Goal: Task Accomplishment & Management: Manage account settings

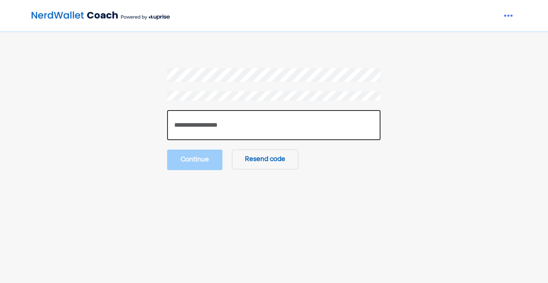
click at [281, 119] on input "number" at bounding box center [273, 125] width 213 height 30
paste input "******"
type input "******"
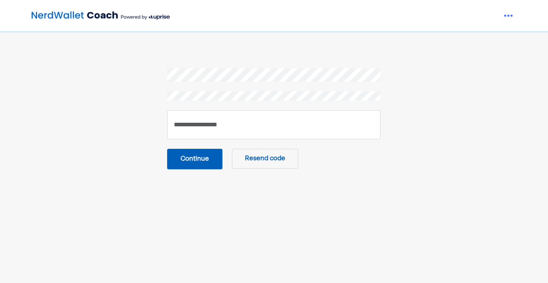
click at [209, 161] on button "Continue" at bounding box center [194, 159] width 55 height 21
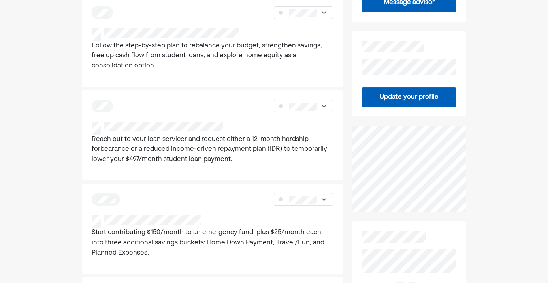
scroll to position [215, 0]
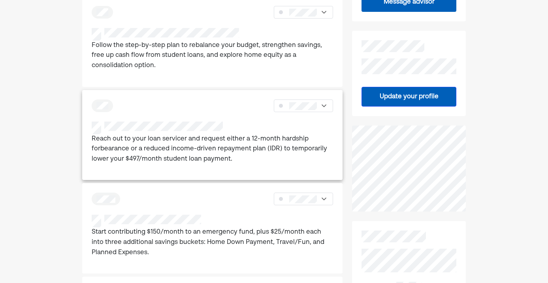
click at [324, 104] on img at bounding box center [324, 106] width 8 height 8
click at [323, 128] on div at bounding box center [309, 132] width 46 height 13
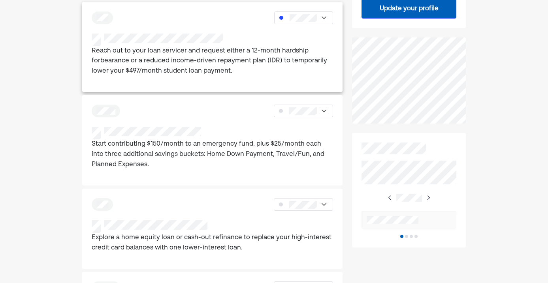
scroll to position [306, 0]
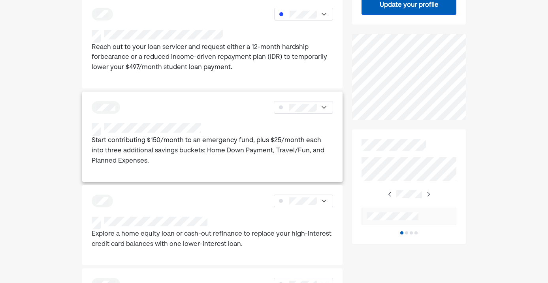
click at [318, 106] on div at bounding box center [303, 107] width 59 height 13
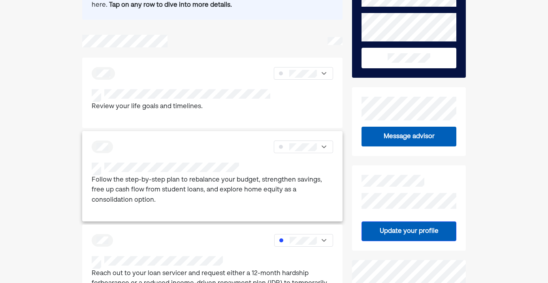
scroll to position [75, 0]
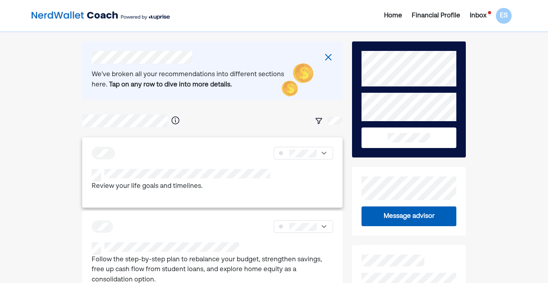
click at [207, 181] on div at bounding box center [181, 175] width 179 height 13
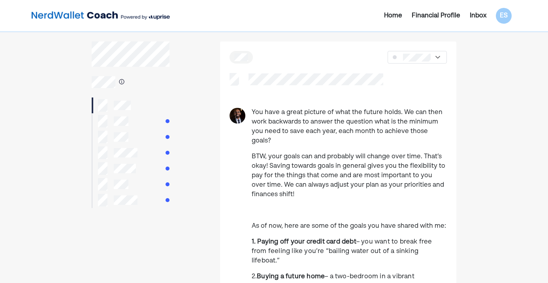
click at [112, 121] on div at bounding box center [113, 121] width 30 height 13
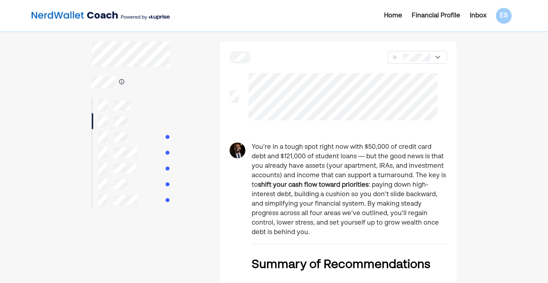
click at [137, 138] on div at bounding box center [131, 137] width 78 height 16
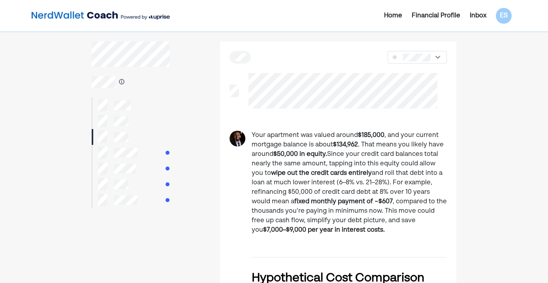
click at [264, 164] on p "Your apartment was valued around $185,000 , and your current mortgage balance i…" at bounding box center [349, 183] width 195 height 104
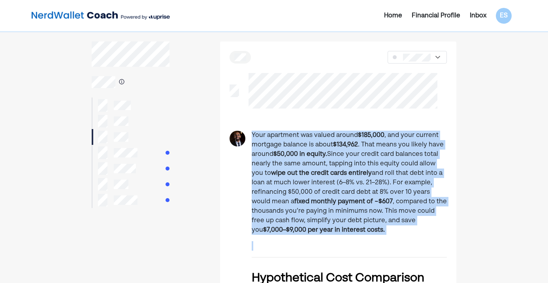
drag, startPoint x: 264, startPoint y: 164, endPoint x: 268, endPoint y: 171, distance: 8.5
click at [268, 171] on p "Your apartment was valued around $185,000 , and your current mortgage balance i…" at bounding box center [349, 183] width 195 height 104
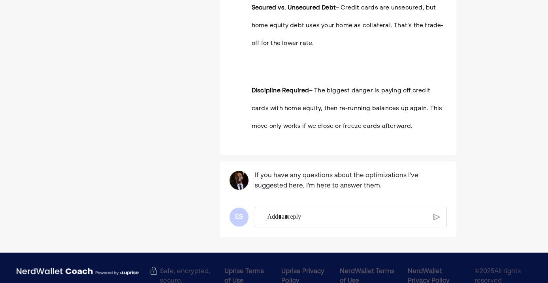
scroll to position [1886, 0]
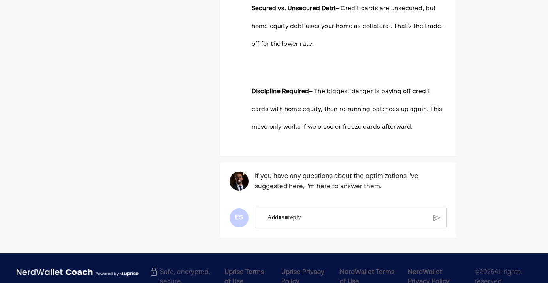
click at [307, 208] on div "Rich Text Editor. Editing area: main" at bounding box center [348, 218] width 168 height 20
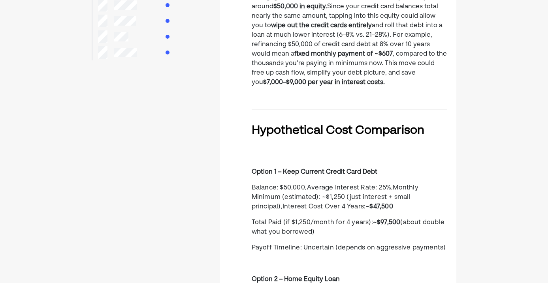
scroll to position [0, 0]
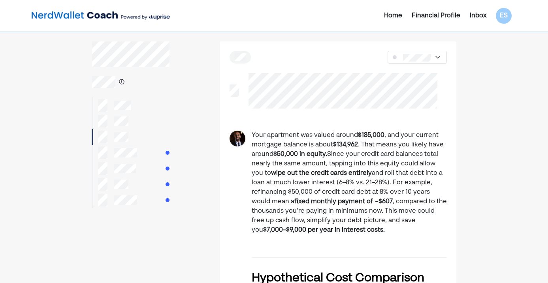
click at [138, 157] on div at bounding box center [131, 153] width 78 height 16
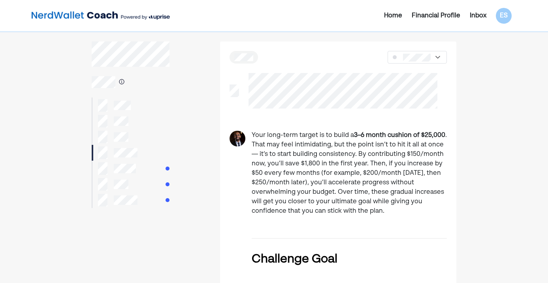
click at [138, 164] on div at bounding box center [131, 169] width 78 height 16
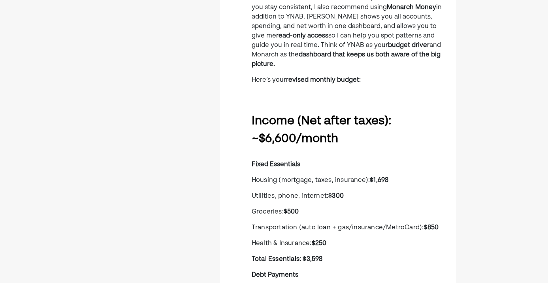
scroll to position [210, 0]
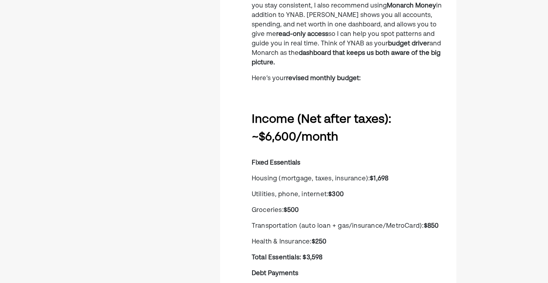
click at [282, 192] on span "Utilities, phone, internet:" at bounding box center [290, 195] width 77 height 6
click at [283, 207] on span "Groceries:" at bounding box center [268, 210] width 32 height 6
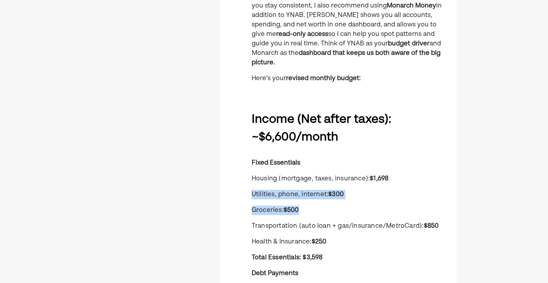
drag, startPoint x: 283, startPoint y: 202, endPoint x: 272, endPoint y: 187, distance: 19.0
click at [272, 192] on span "Utilities, phone, internet:" at bounding box center [290, 195] width 77 height 6
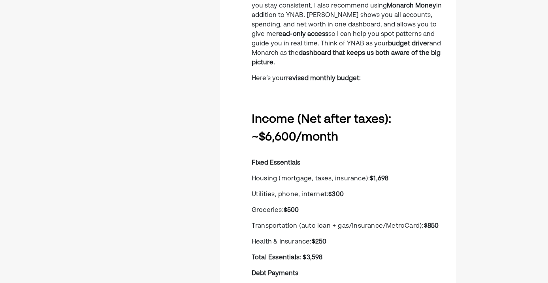
click at [272, 192] on span "Utilities, phone, internet:" at bounding box center [290, 195] width 77 height 6
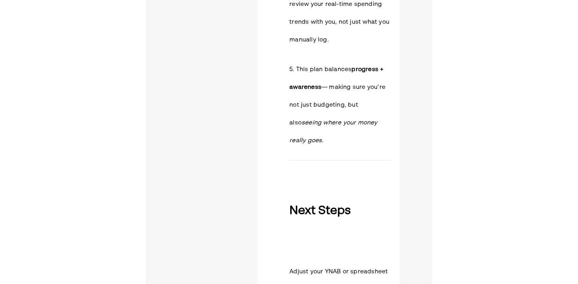
scroll to position [1393, 0]
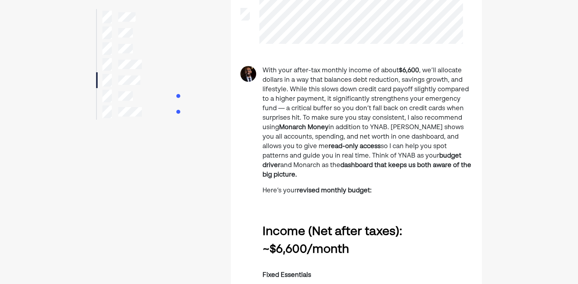
scroll to position [0, 0]
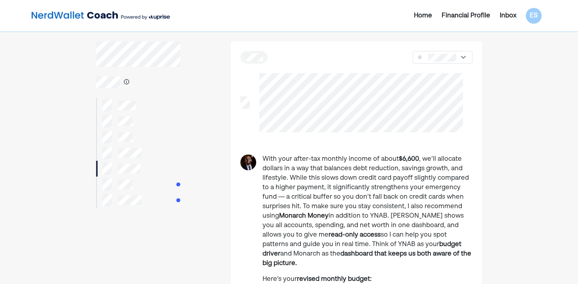
click at [176, 181] on div at bounding box center [138, 185] width 84 height 16
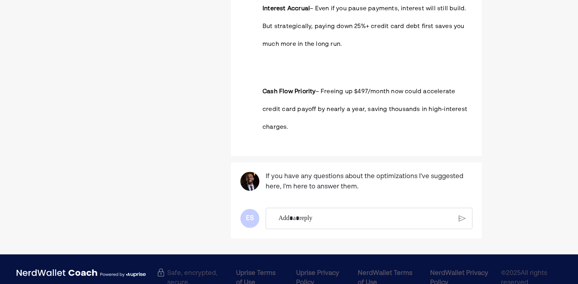
scroll to position [1274, 0]
click at [320, 214] on p "Rich Text Editor. Editing area: main" at bounding box center [365, 219] width 175 height 10
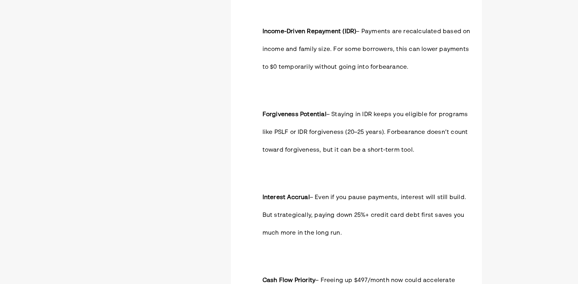
scroll to position [1286, 0]
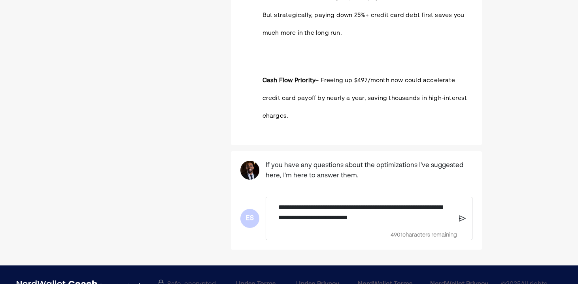
click at [467, 202] on div "**********" at bounding box center [369, 218] width 207 height 43
click at [462, 215] on img at bounding box center [462, 218] width 7 height 7
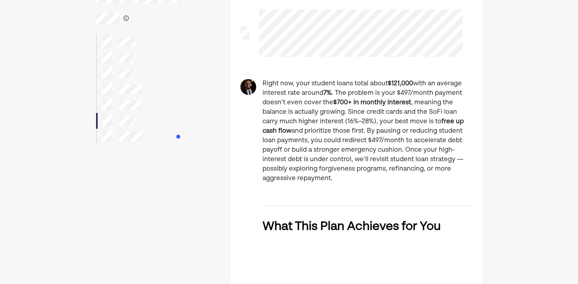
scroll to position [0, 0]
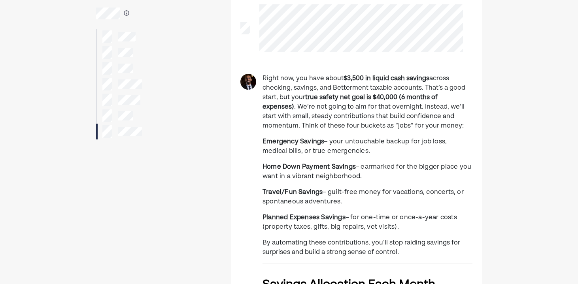
scroll to position [71, 0]
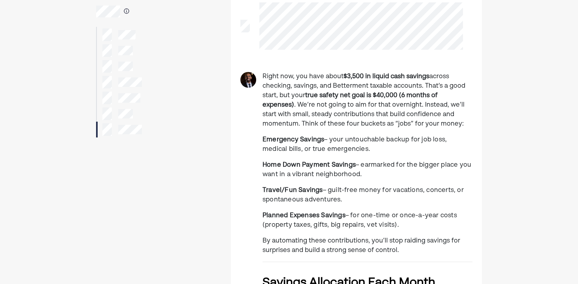
click at [292, 194] on p "Travel/Fun Savings – guilt-free money for vacations, concerts, or spontaneous a…" at bounding box center [367, 195] width 210 height 19
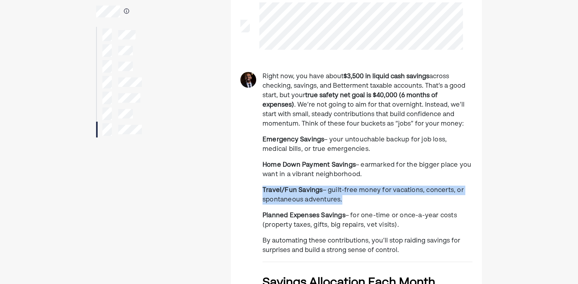
click at [292, 194] on p "Travel/Fun Savings – guilt-free money for vacations, concerts, or spontaneous a…" at bounding box center [367, 195] width 210 height 19
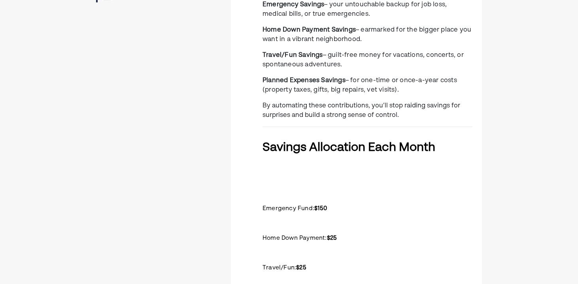
scroll to position [0, 0]
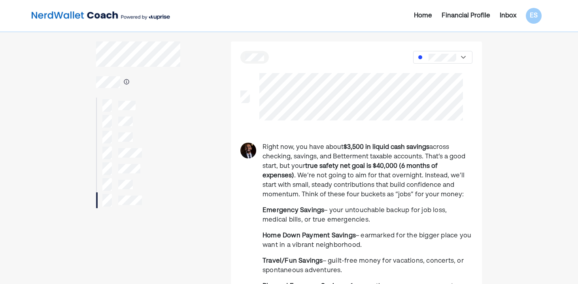
click at [136, 107] on div at bounding box center [138, 106] width 84 height 16
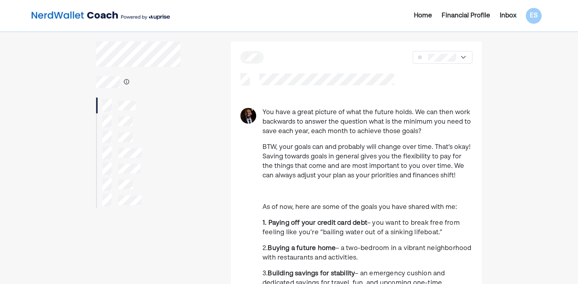
click at [427, 16] on div "Home" at bounding box center [423, 15] width 18 height 9
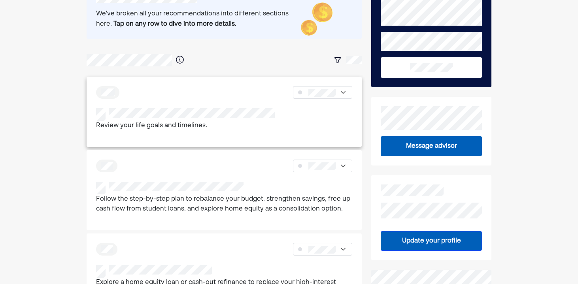
scroll to position [62, 0]
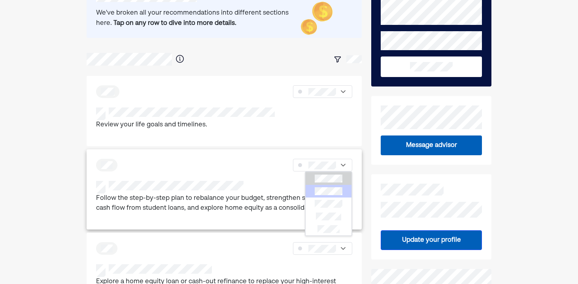
click at [328, 196] on div at bounding box center [328, 191] width 46 height 13
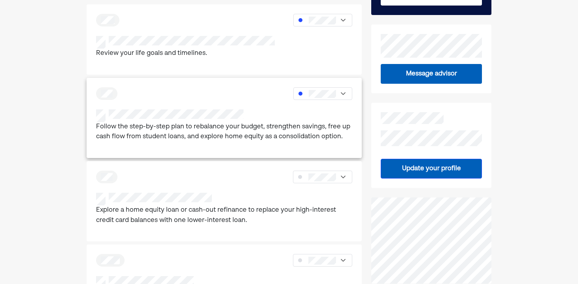
scroll to position [140, 0]
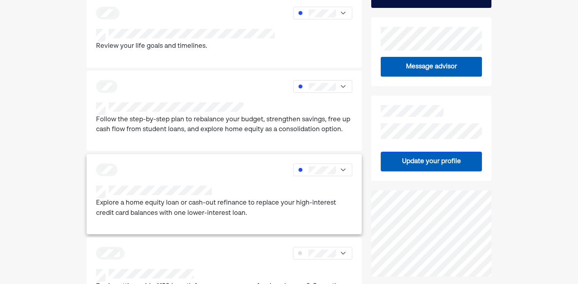
click at [318, 206] on p "Explore a home equity loan or cash-out refinance to replace your high-interest …" at bounding box center [224, 208] width 256 height 20
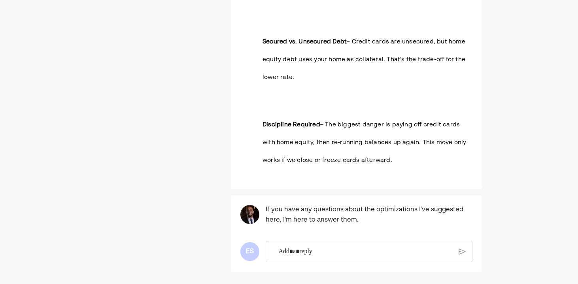
scroll to position [1746, 0]
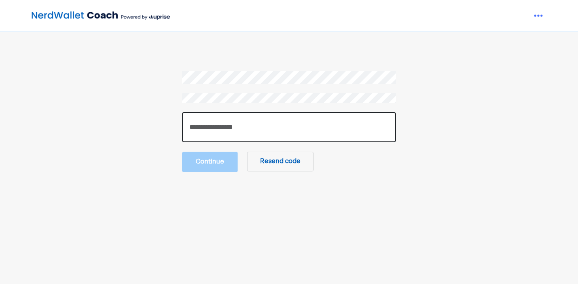
click at [235, 128] on input "number" at bounding box center [288, 127] width 213 height 30
paste input "******"
type input "******"
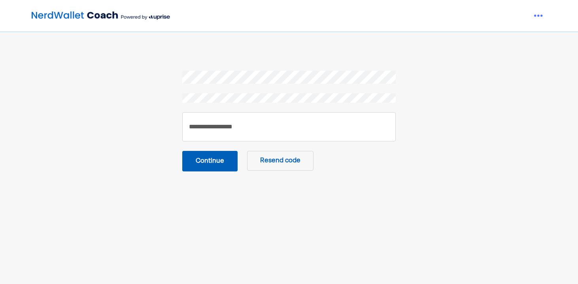
click at [221, 166] on button "Continue" at bounding box center [209, 161] width 55 height 21
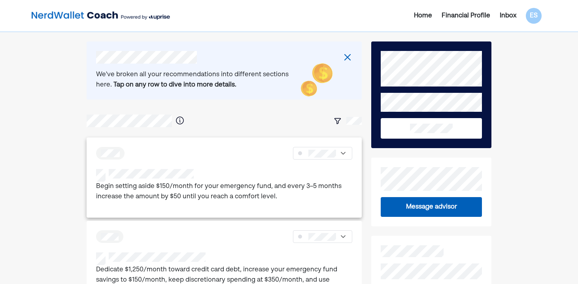
click at [253, 190] on p "Begin setting aside $150/month for your emergency fund, and every 3–5 months in…" at bounding box center [224, 192] width 256 height 20
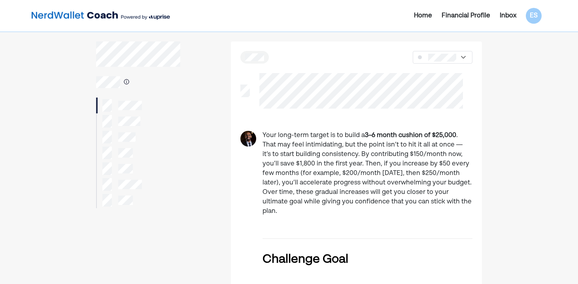
click at [460, 19] on div "Financial Profile" at bounding box center [465, 15] width 49 height 9
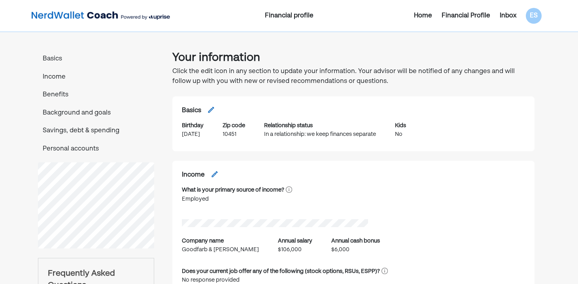
click at [113, 13] on img at bounding box center [101, 16] width 138 height 16
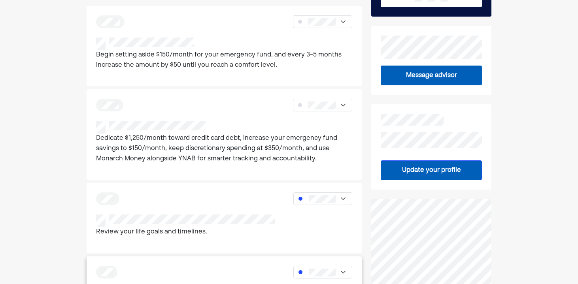
scroll to position [130, 0]
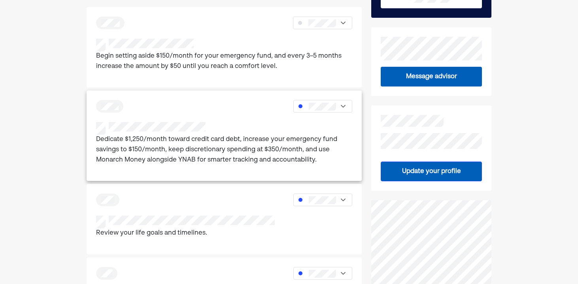
click at [330, 150] on p "Dedicate $1,250/month toward credit card debt, increase your emergency fund sav…" at bounding box center [224, 150] width 256 height 30
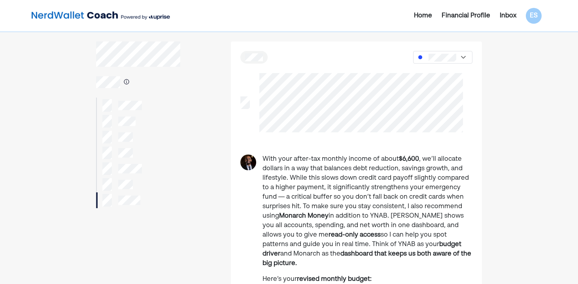
click at [143, 113] on div at bounding box center [138, 121] width 84 height 16
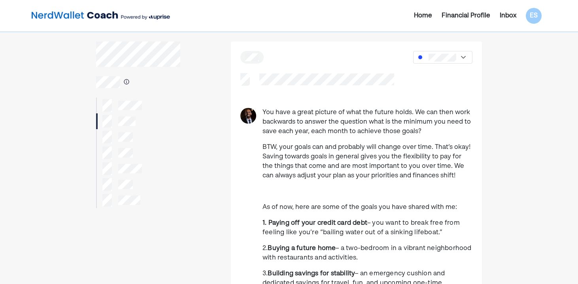
click at [113, 136] on div at bounding box center [117, 137] width 30 height 13
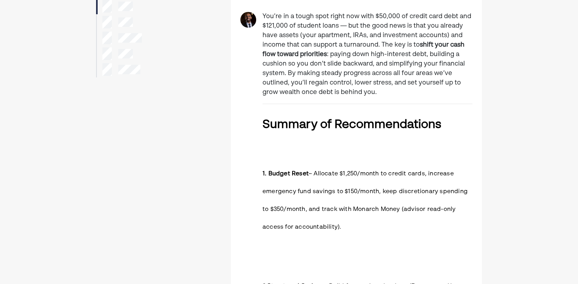
scroll to position [137, 0]
